Goal: Information Seeking & Learning: Learn about a topic

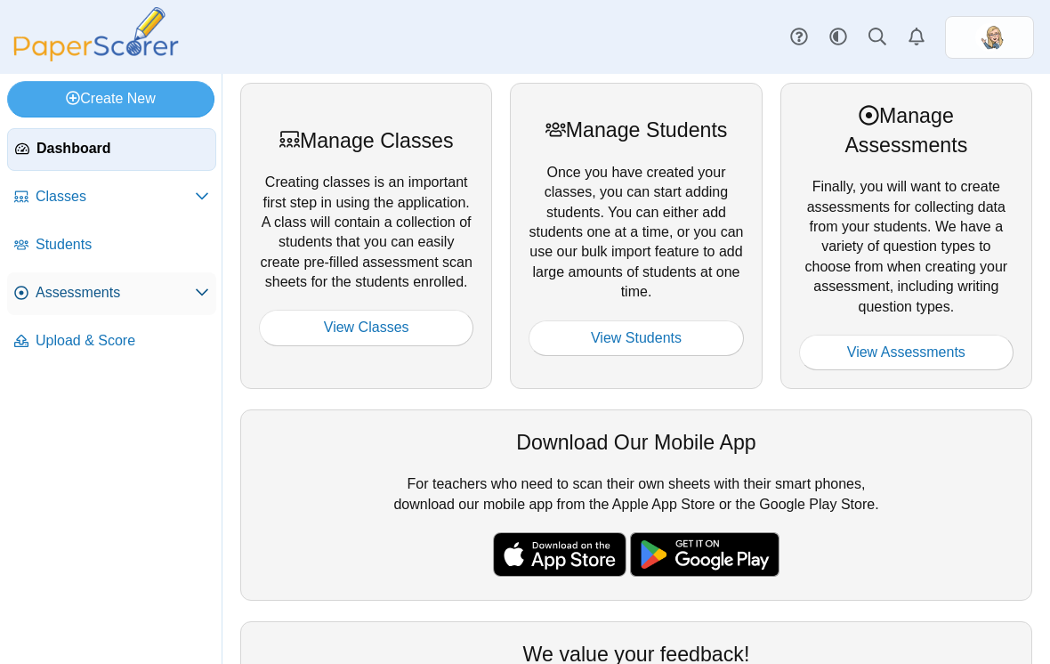
click at [102, 303] on span "Assessments" at bounding box center [115, 293] width 159 height 20
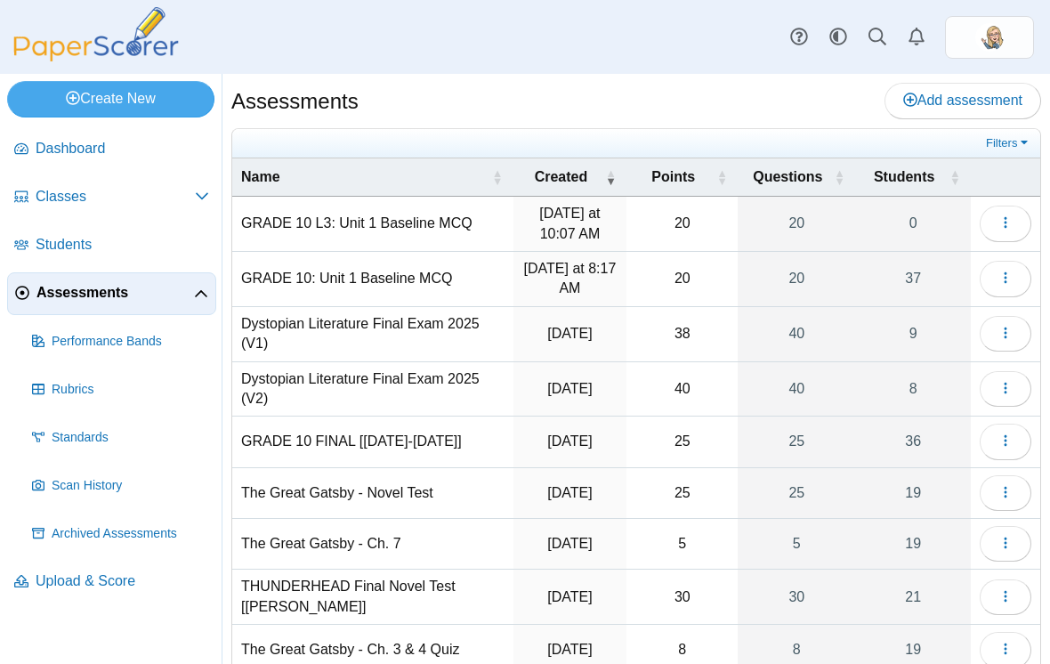
click at [706, 274] on td "20" at bounding box center [681, 279] width 111 height 55
click at [1007, 270] on span "button" at bounding box center [1005, 277] width 14 height 15
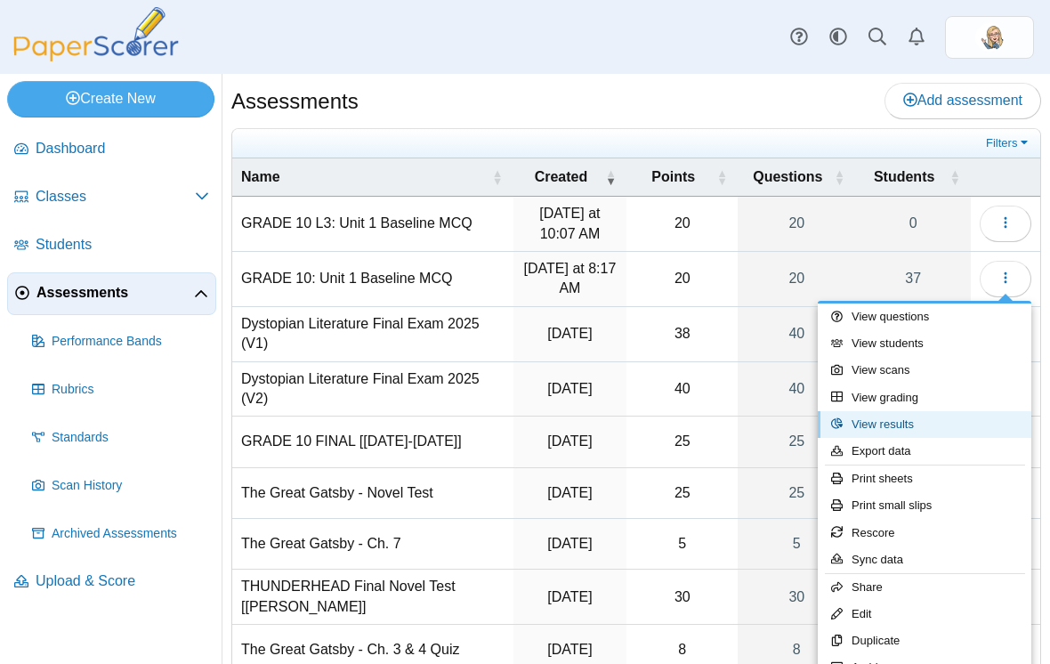
click at [945, 416] on link "View results" at bounding box center [925, 424] width 214 height 27
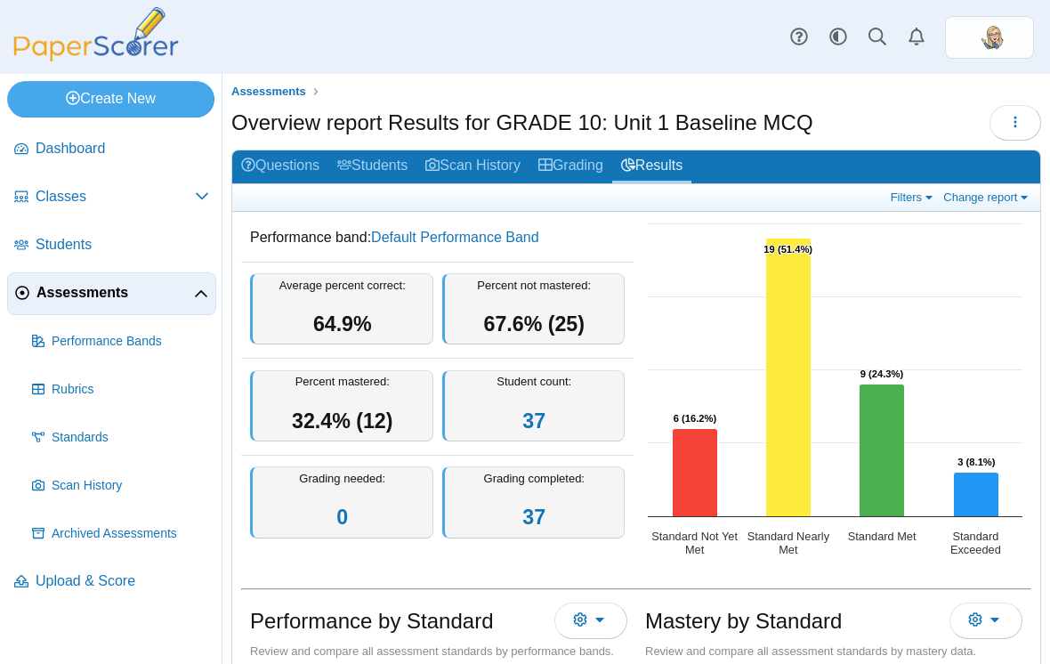
click at [848, 588] on hr at bounding box center [636, 589] width 790 height 2
click at [909, 315] on rect "Interactive chart" at bounding box center [835, 392] width 392 height 356
click at [901, 203] on link "Filters" at bounding box center [913, 197] width 54 height 15
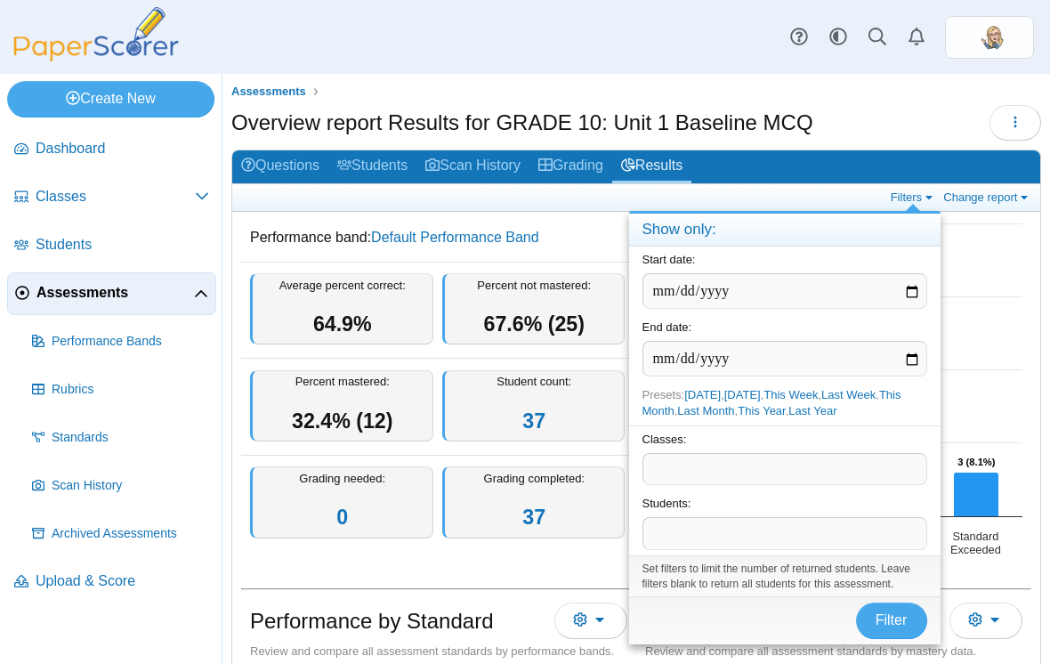
click at [884, 113] on div "Overview report Results for GRADE 10: Unit 1 Baseline MCQ Loading…" at bounding box center [636, 125] width 810 height 40
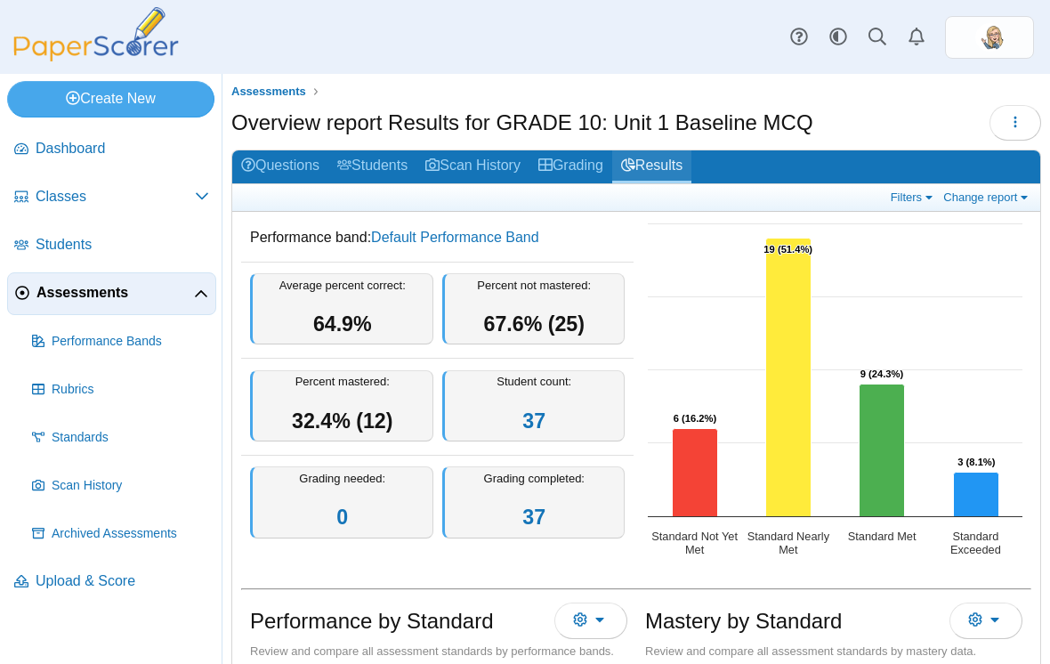
click at [690, 156] on link "Results" at bounding box center [651, 166] width 79 height 33
click at [609, 629] on button "More options" at bounding box center [590, 620] width 73 height 36
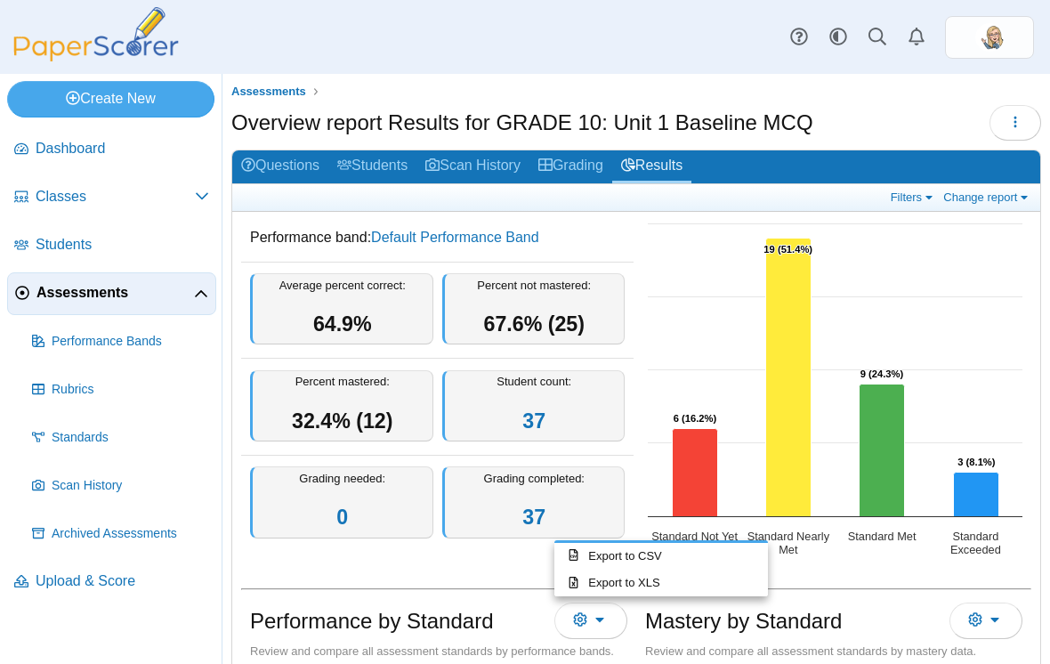
click at [719, 612] on h1 "Mastery by Standard" at bounding box center [743, 621] width 197 height 30
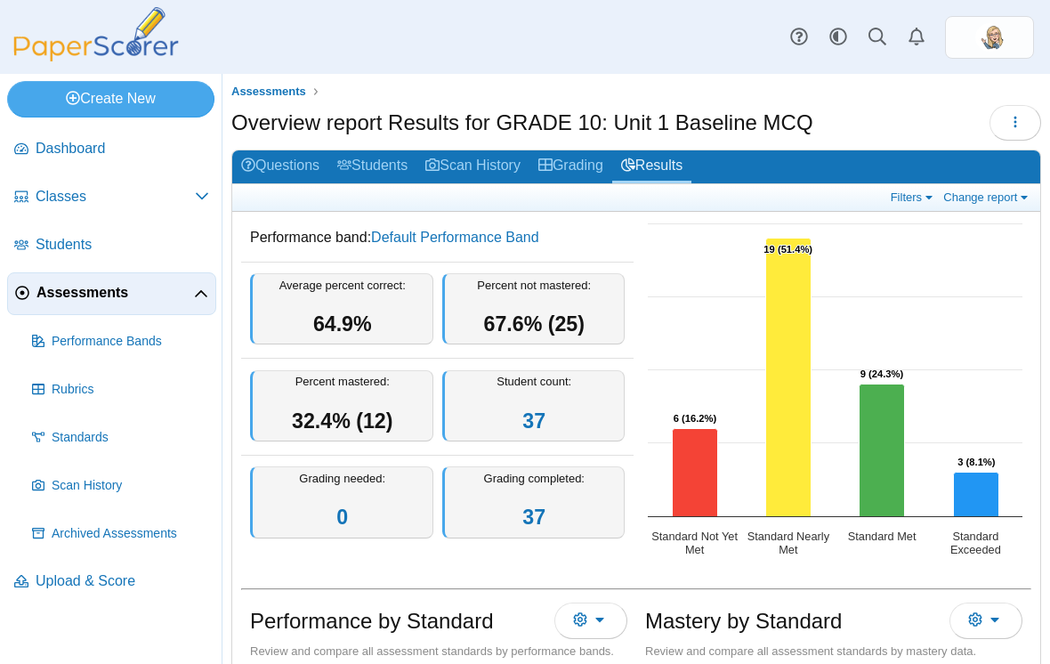
click at [333, 639] on div "Performance by Standard" at bounding box center [438, 622] width 377 height 40
click at [335, 629] on h1 "Performance by Standard" at bounding box center [371, 621] width 243 height 30
click at [897, 288] on rect "Interactive chart" at bounding box center [835, 392] width 392 height 356
click at [477, 600] on div "Performance by Standard Export to CSV Export to XLS Review and compare all asse…" at bounding box center [438, 631] width 395 height 68
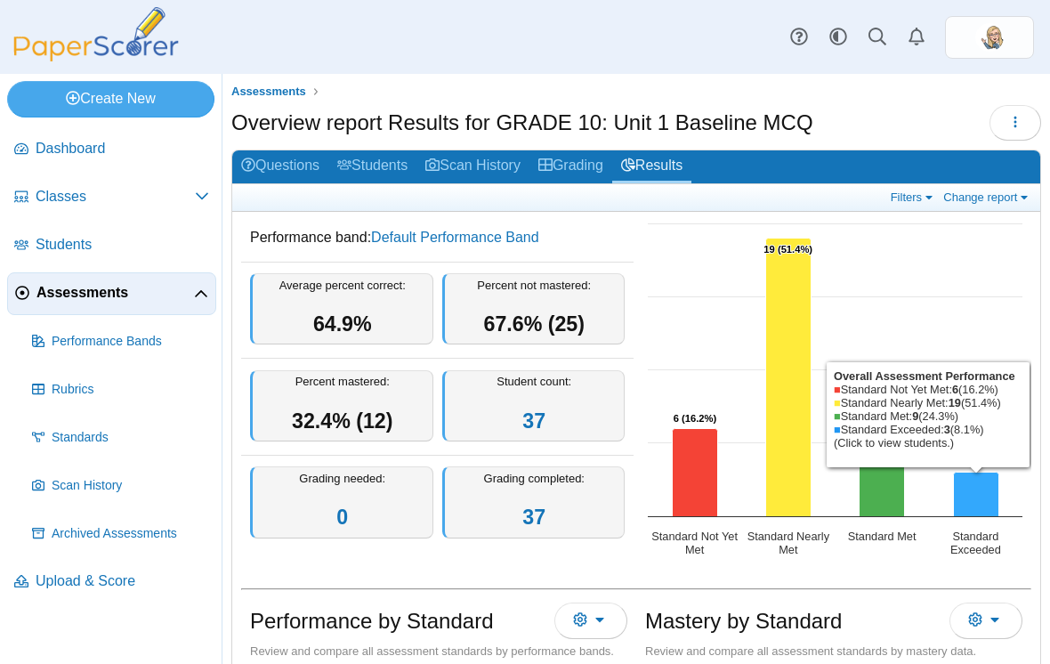
click at [947, 548] on rect "Interactive chart" at bounding box center [835, 392] width 392 height 356
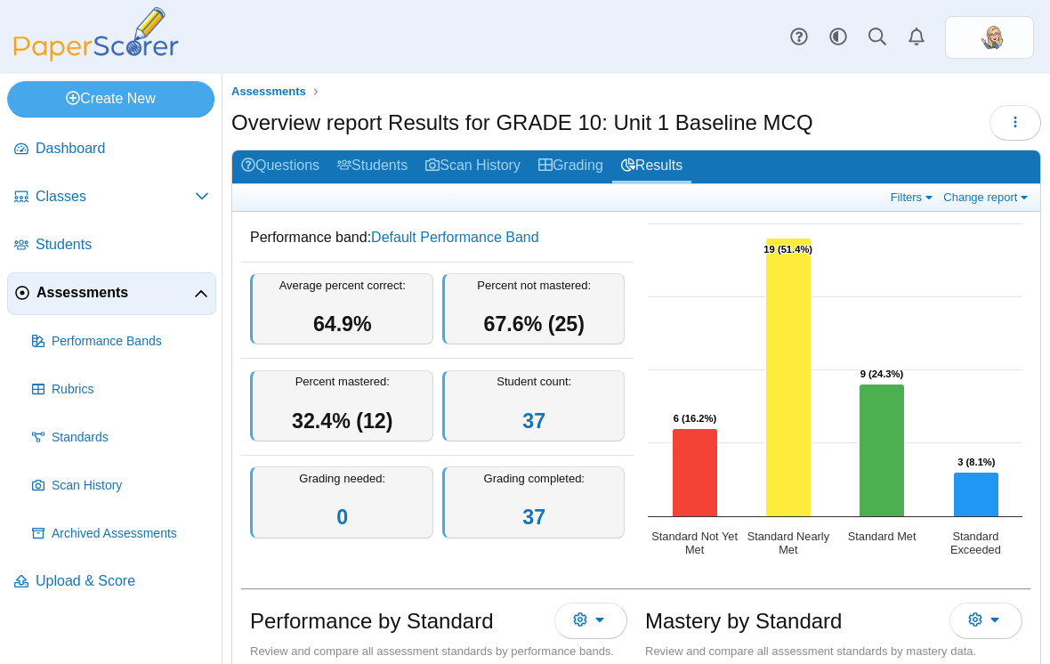
click at [829, 627] on h1 "Mastery by Standard" at bounding box center [743, 621] width 197 height 30
click at [1008, 117] on icon "button" at bounding box center [1015, 122] width 14 height 14
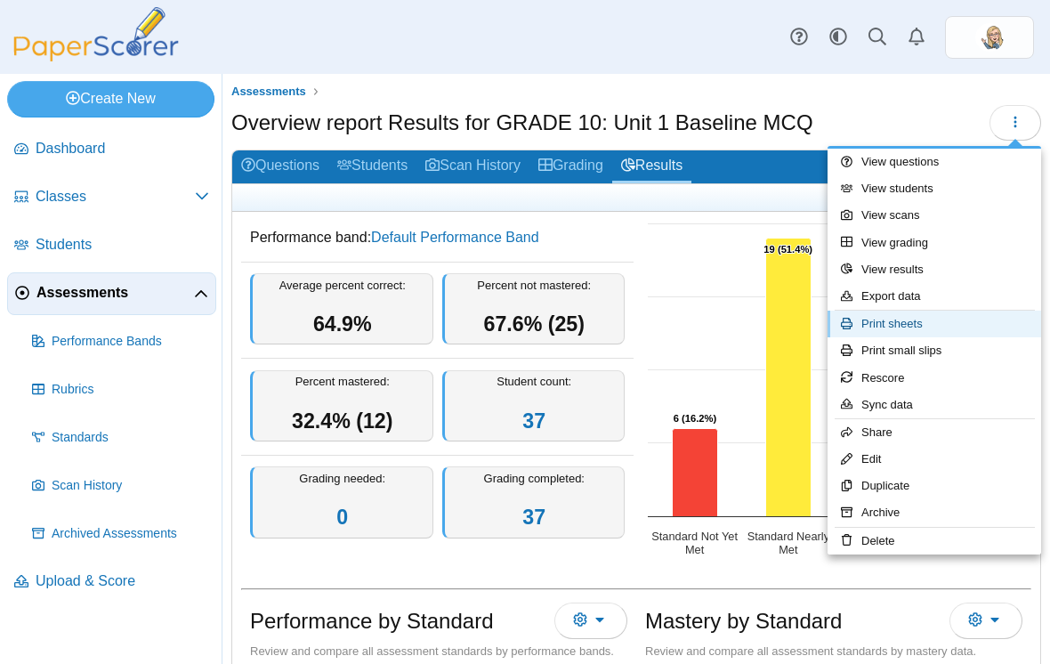
click at [959, 317] on link "Print sheets" at bounding box center [934, 324] width 214 height 27
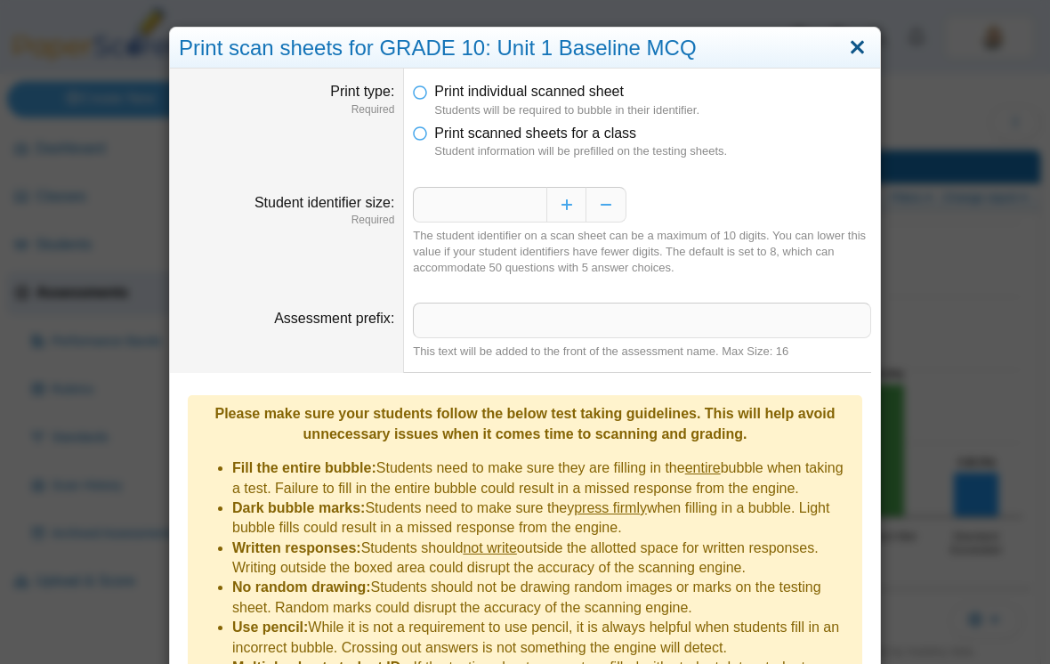
click at [865, 51] on link "Close" at bounding box center [858, 48] width 28 height 30
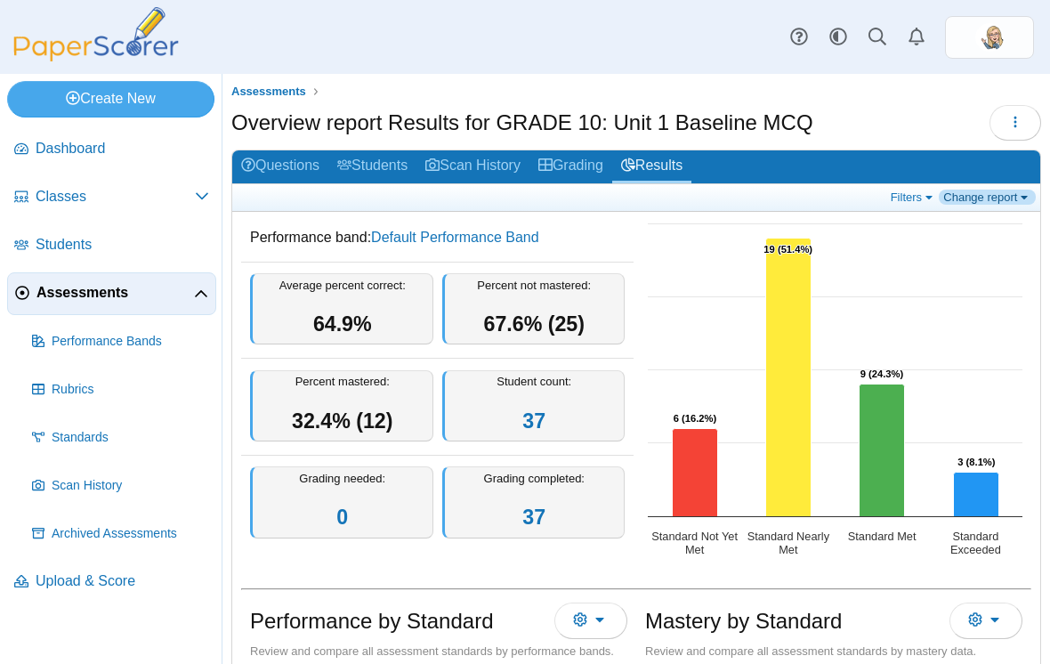
click at [989, 193] on link "Change report" at bounding box center [987, 197] width 97 height 15
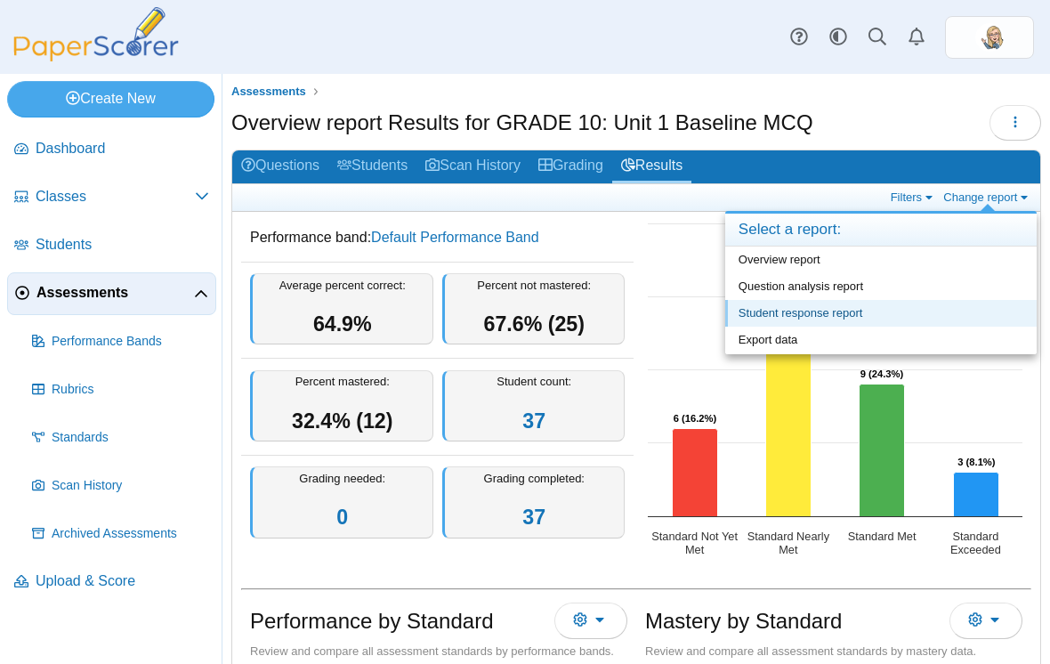
click at [853, 308] on link "Student response report" at bounding box center [880, 313] width 311 height 27
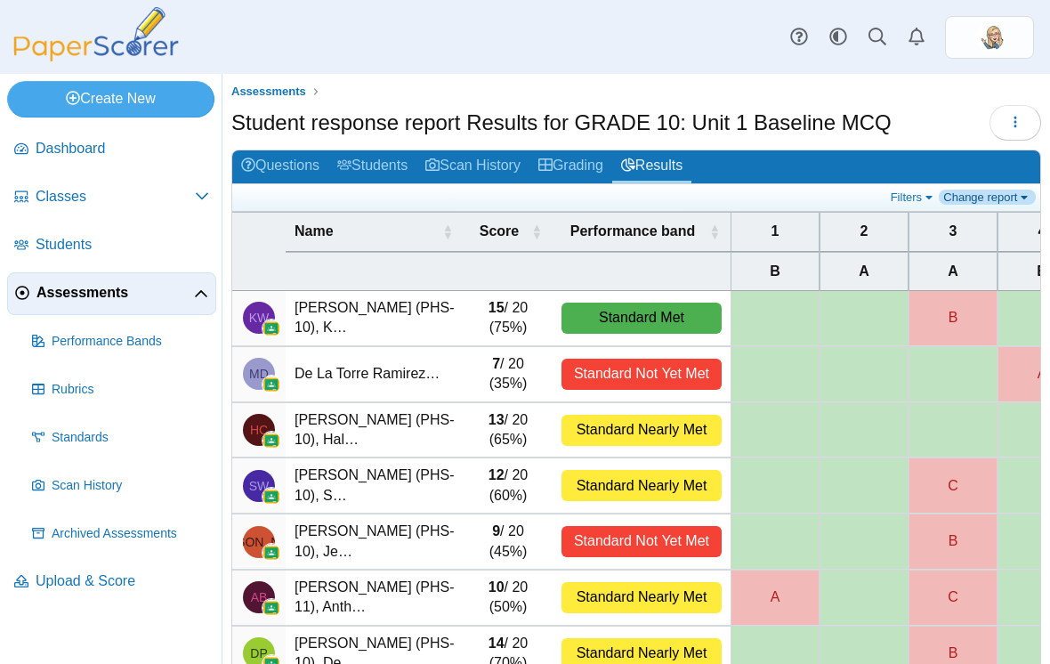
click at [945, 202] on link "Change report" at bounding box center [987, 197] width 97 height 15
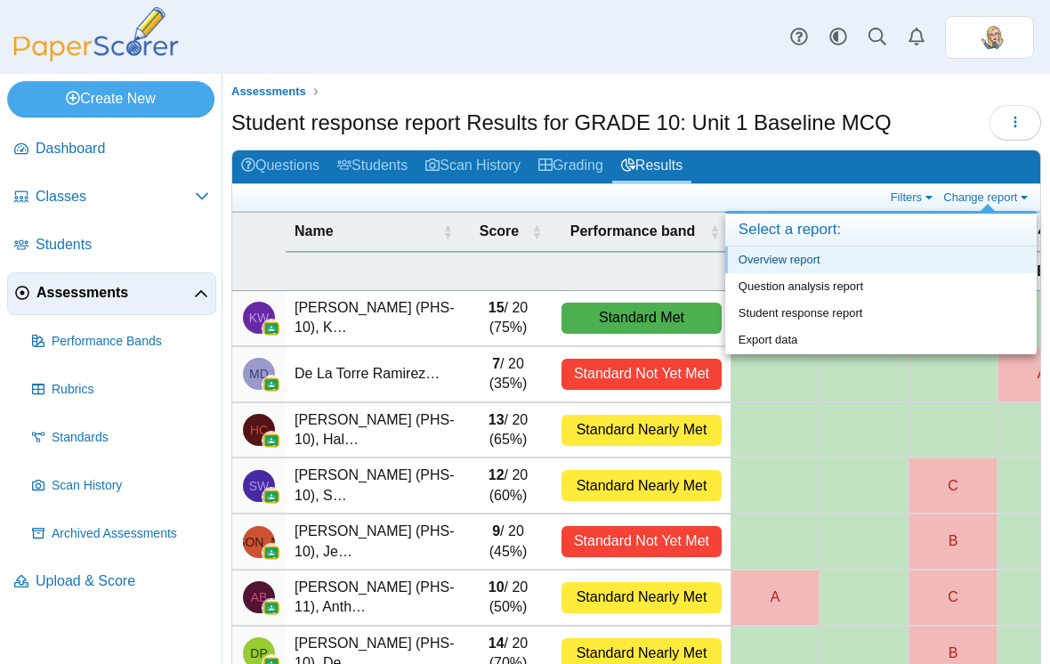
click at [791, 249] on link "Overview report" at bounding box center [880, 259] width 311 height 27
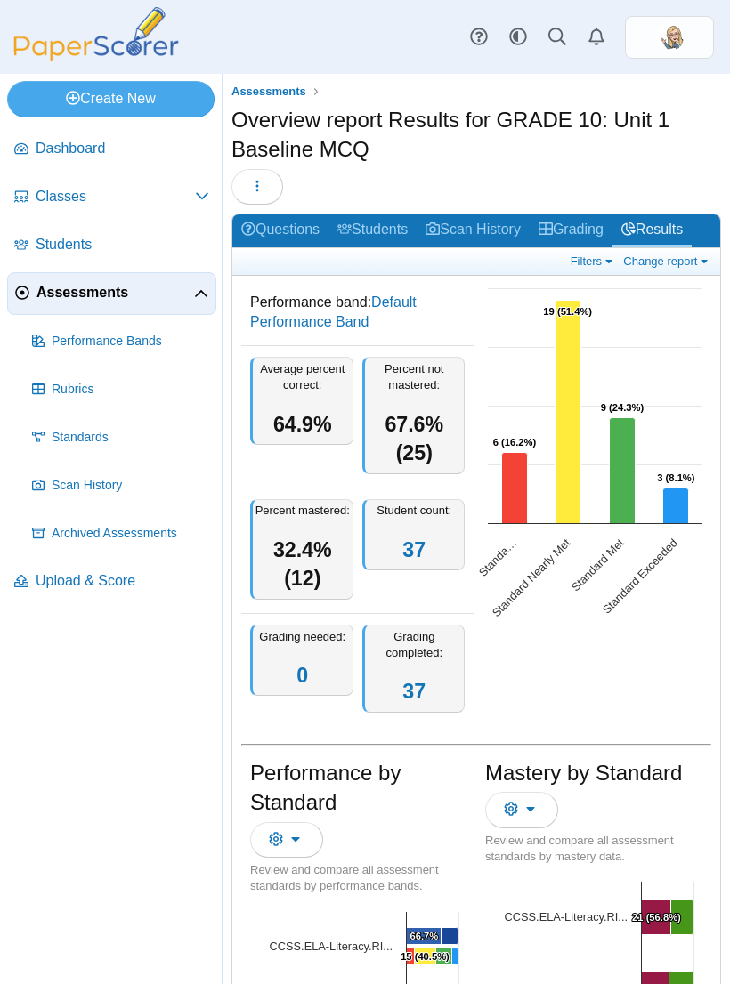
click at [200, 283] on link "Assessments" at bounding box center [111, 293] width 209 height 43
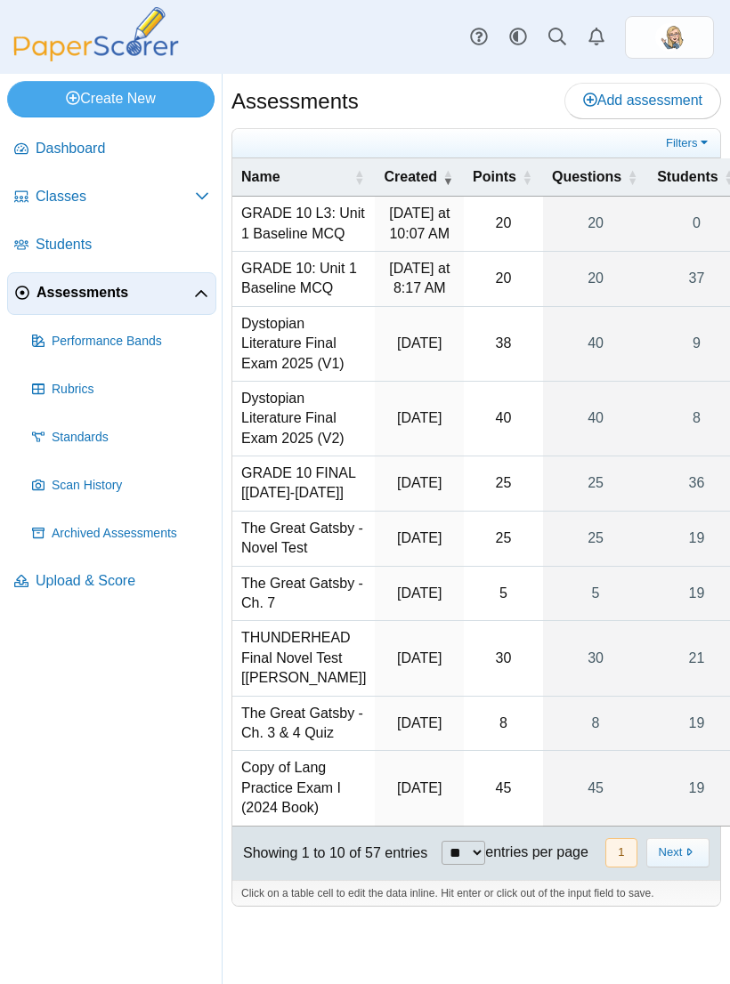
click at [141, 298] on span "Assessments" at bounding box center [114, 293] width 157 height 20
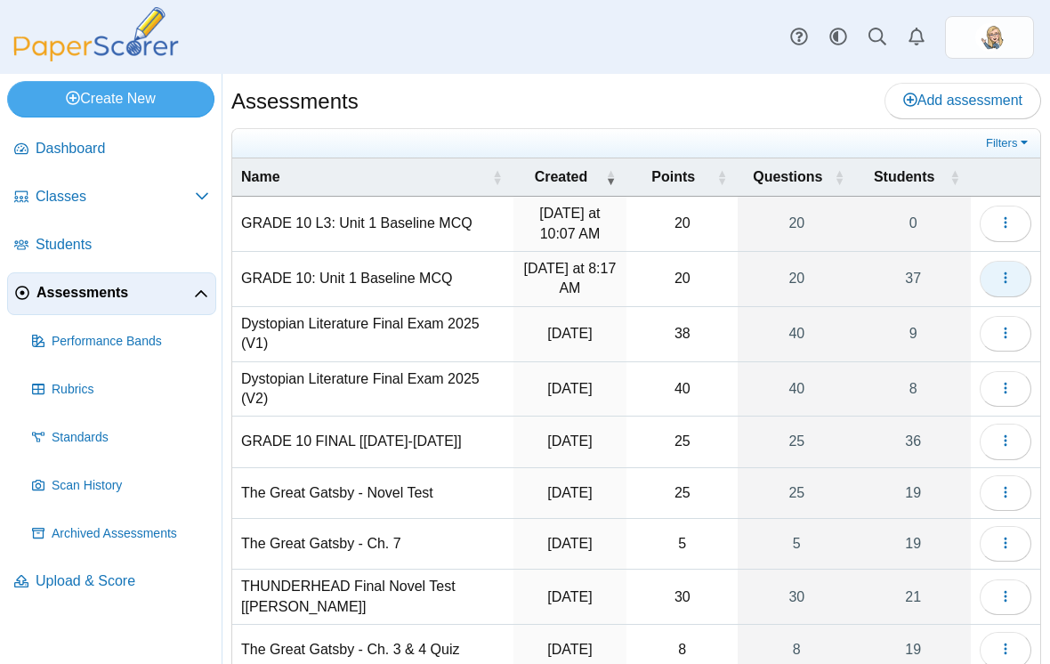
click at [729, 282] on icon "button" at bounding box center [1005, 277] width 14 height 14
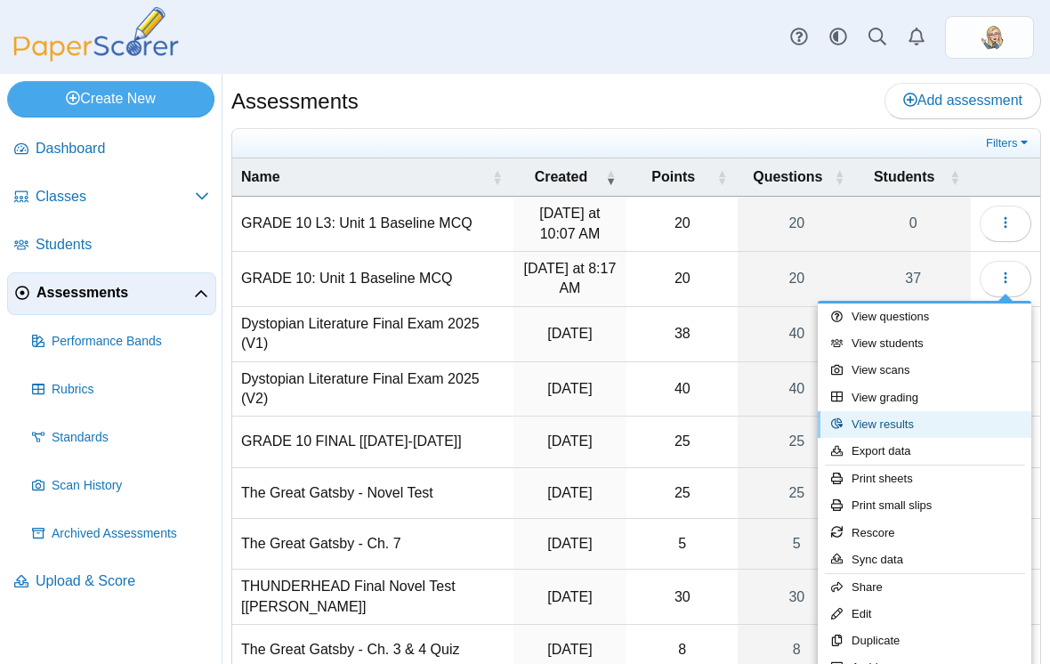
click at [729, 421] on link "View results" at bounding box center [925, 424] width 214 height 27
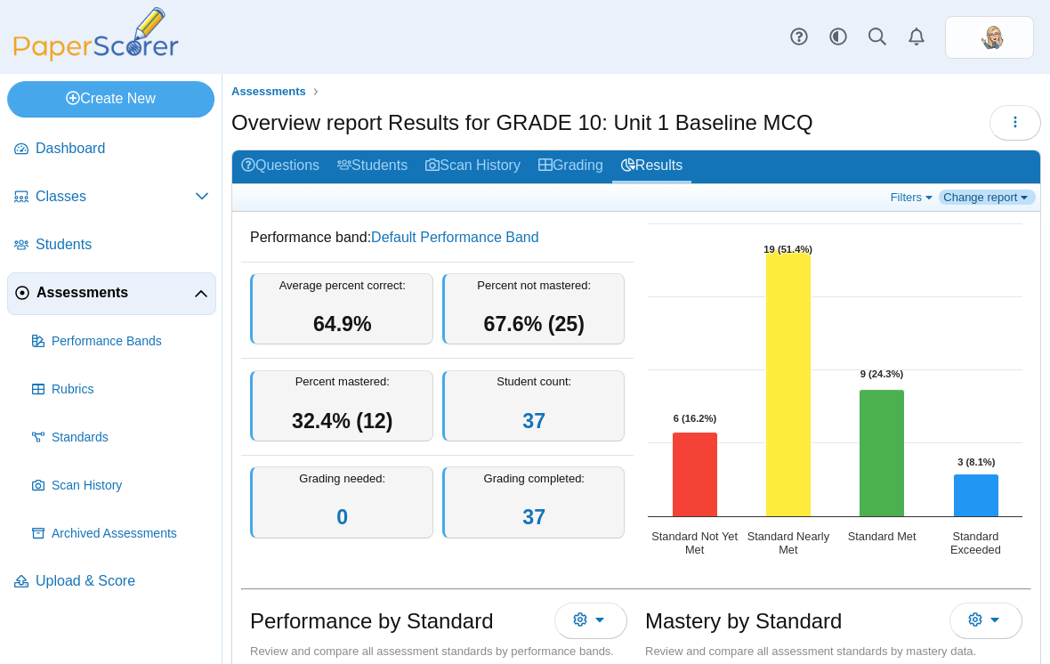
click at [998, 191] on link "Change report" at bounding box center [987, 197] width 97 height 15
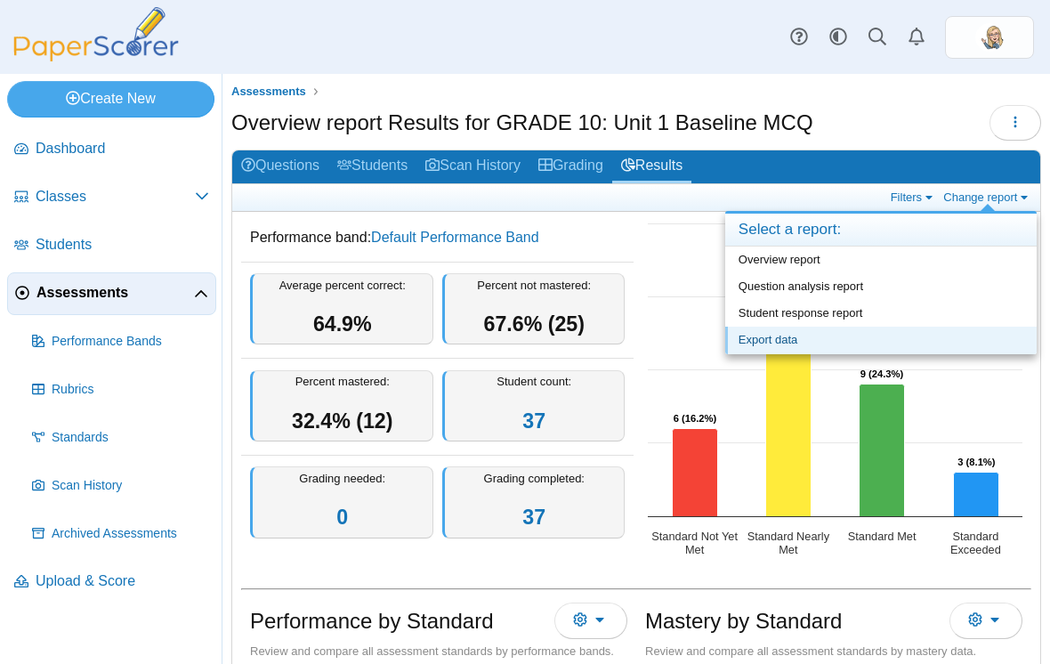
click at [791, 338] on link "Export data" at bounding box center [880, 340] width 311 height 27
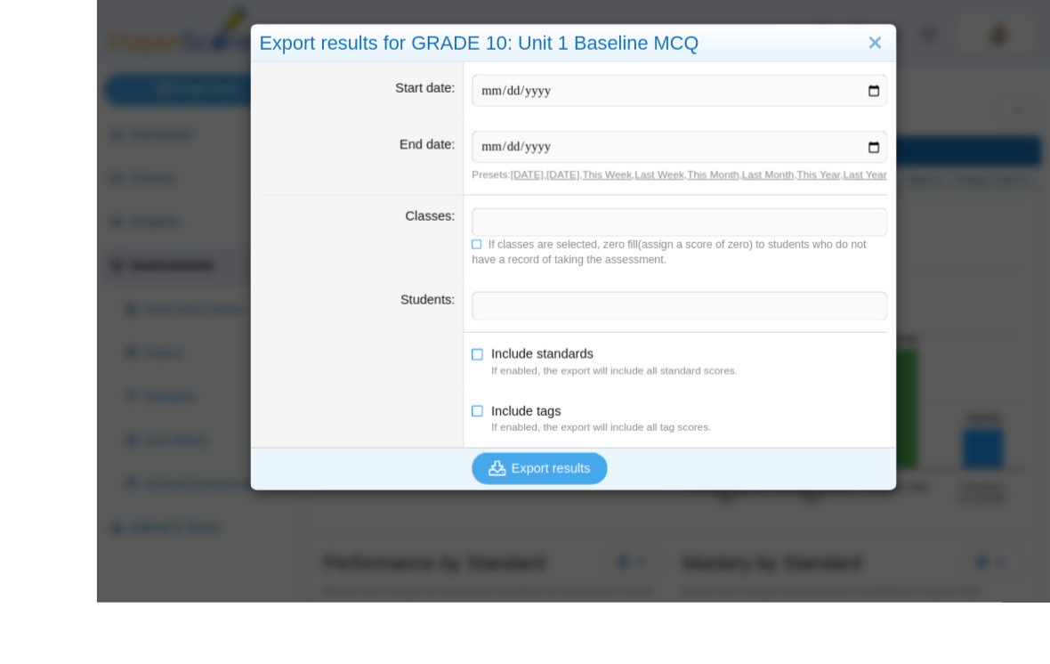
scroll to position [33, 0]
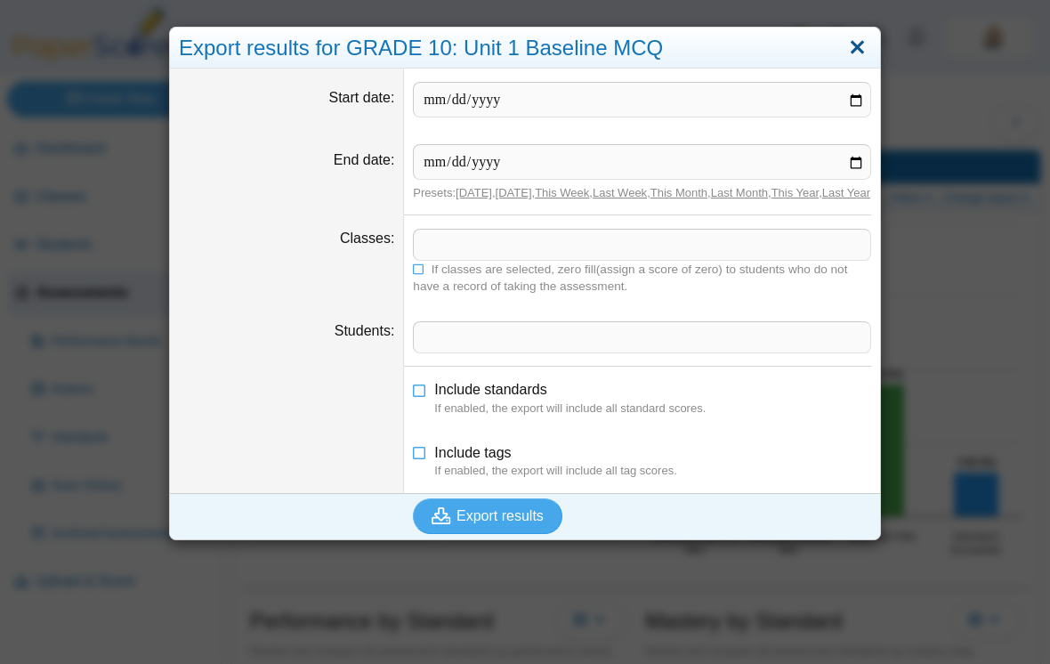
click at [869, 63] on link "Close" at bounding box center [858, 48] width 28 height 30
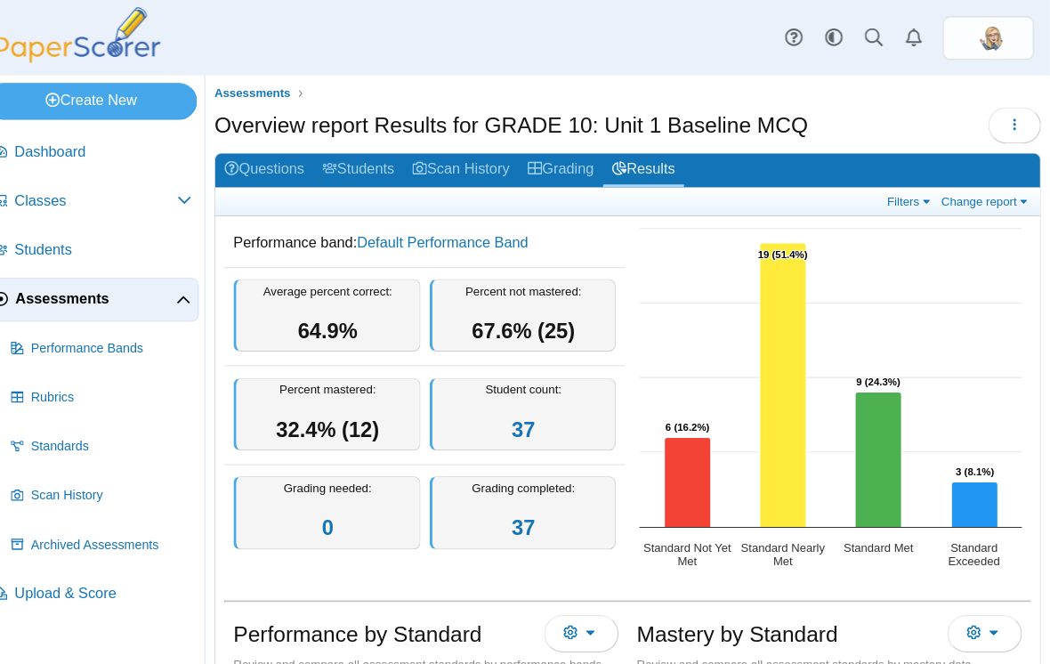
scroll to position [1185, 0]
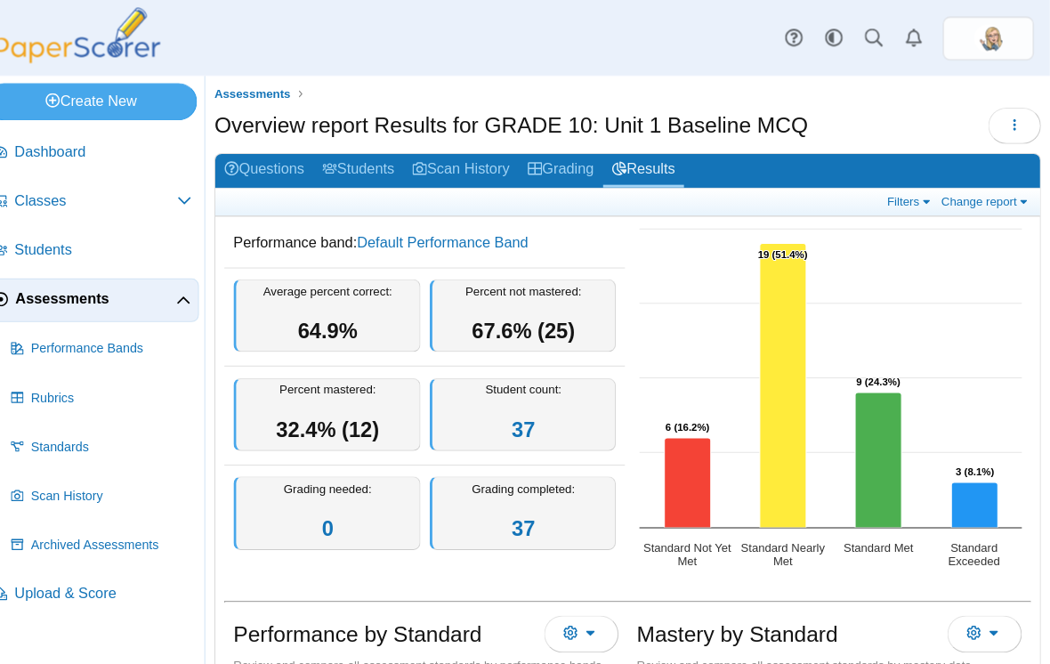
scroll to position [464, 0]
